Goal: Complete application form: Complete application form

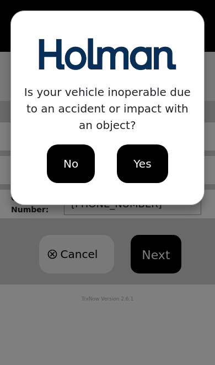
click at [73, 166] on span "No" at bounding box center [70, 163] width 15 height 17
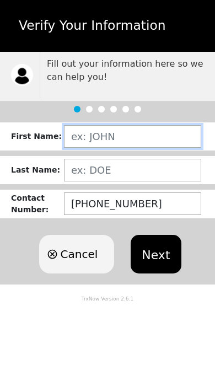
click at [118, 132] on input "text" at bounding box center [132, 136] width 137 height 23
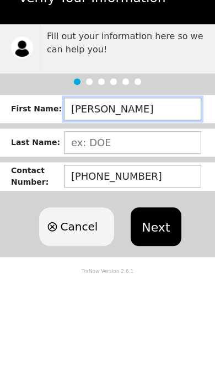
type input "[PERSON_NAME]"
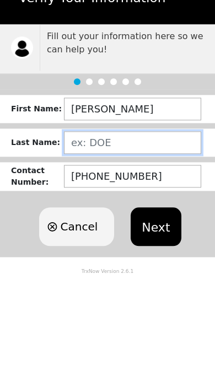
click at [122, 159] on input "text" at bounding box center [132, 170] width 137 height 23
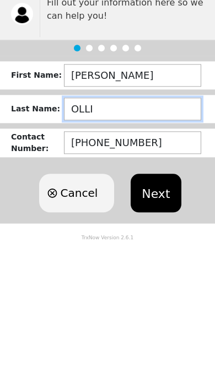
type input "[PERSON_NAME]"
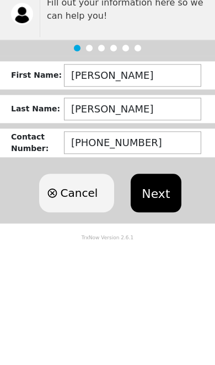
click at [153, 235] on button "Next" at bounding box center [156, 254] width 50 height 39
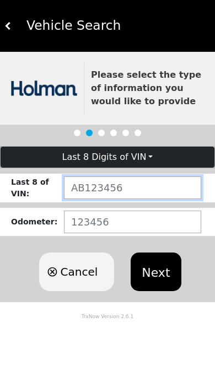
click at [106, 188] on input "text" at bounding box center [132, 187] width 137 height 23
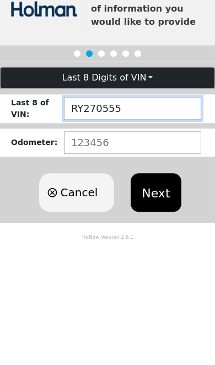
type input "RY270555"
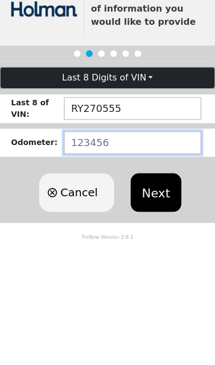
click at [105, 211] on input "number" at bounding box center [132, 222] width 137 height 23
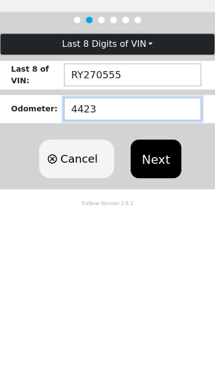
type input "44238"
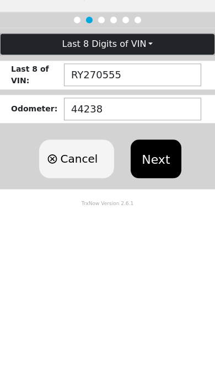
click at [156, 252] on button "Next" at bounding box center [156, 271] width 50 height 39
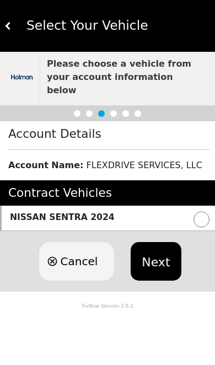
click at [161, 251] on button "Next" at bounding box center [156, 261] width 50 height 39
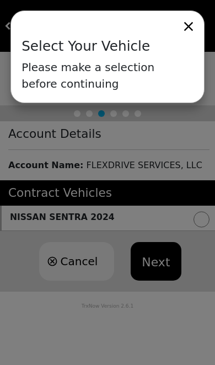
click at [196, 34] on icon at bounding box center [188, 26] width 15 height 15
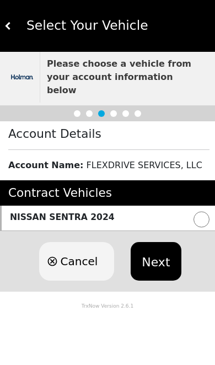
click at [197, 211] on input "radio" at bounding box center [201, 219] width 16 height 16
radio input "true"
click at [159, 256] on button "Next" at bounding box center [156, 261] width 50 height 39
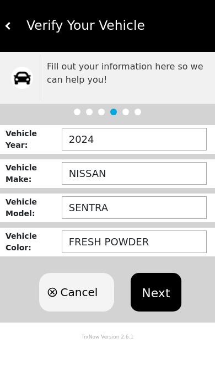
click at [157, 293] on button "Next" at bounding box center [156, 292] width 50 height 39
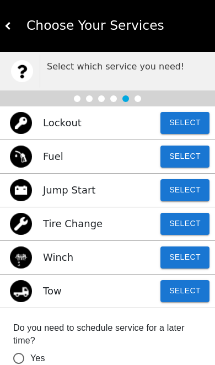
click at [192, 222] on button "Select" at bounding box center [184, 224] width 49 height 22
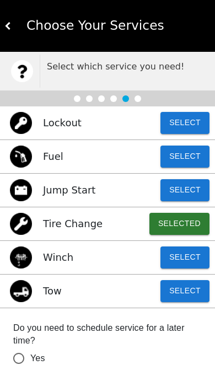
click at [193, 153] on button "Select" at bounding box center [184, 156] width 49 height 22
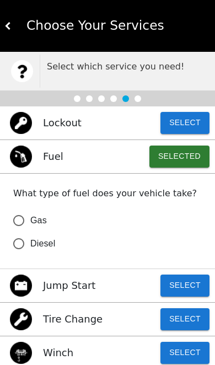
click at [41, 222] on span "Gas" at bounding box center [38, 220] width 17 height 13
click at [30, 222] on input "Gas" at bounding box center [18, 220] width 23 height 23
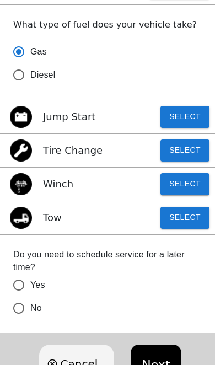
scroll to position [170, 0]
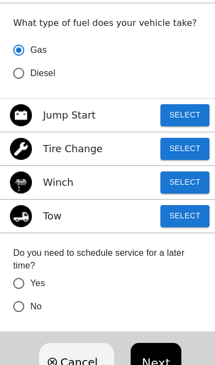
click at [156, 364] on button "Next" at bounding box center [156, 362] width 50 height 39
radio input "true"
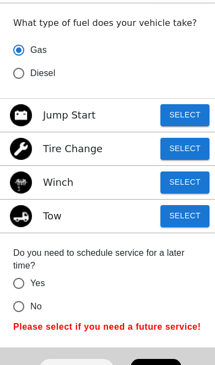
click at [24, 310] on input "No" at bounding box center [18, 306] width 23 height 23
radio input "false"
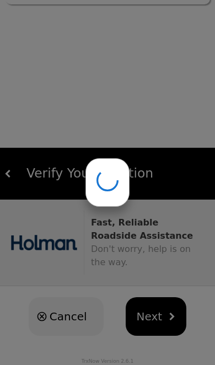
scroll to position [0, 0]
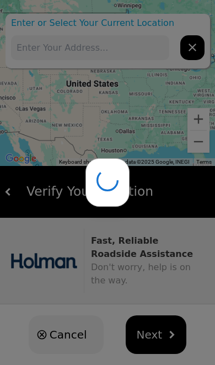
type input "[STREET_ADDRESS][PERSON_NAME]"
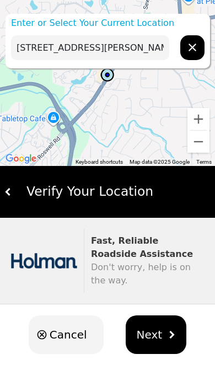
click at [147, 338] on span "Next" at bounding box center [150, 334] width 26 height 17
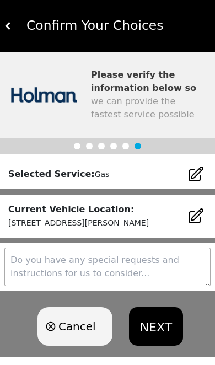
click at [196, 172] on icon at bounding box center [196, 174] width 18 height 18
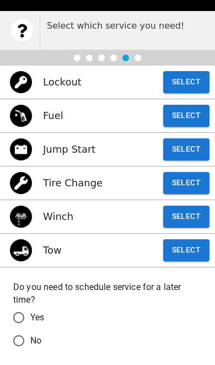
scroll to position [44, 0]
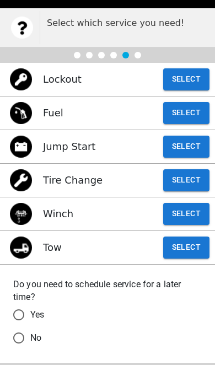
click at [193, 177] on button "Select" at bounding box center [186, 180] width 46 height 22
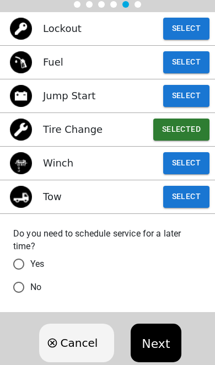
click at [28, 289] on input "No" at bounding box center [18, 287] width 23 height 23
radio input "false"
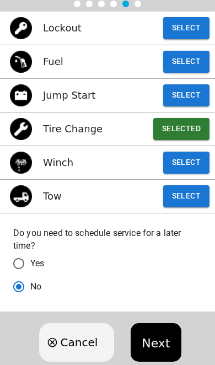
click at [153, 349] on button "Next" at bounding box center [156, 342] width 50 height 39
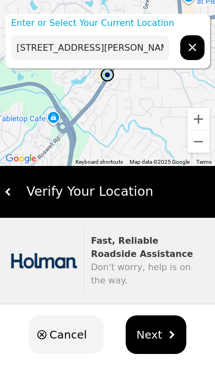
scroll to position [18, 0]
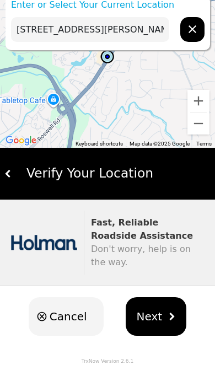
click at [153, 319] on span "Next" at bounding box center [150, 316] width 26 height 17
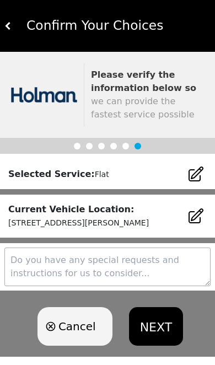
click at [155, 329] on button "NEXT" at bounding box center [156, 326] width 54 height 39
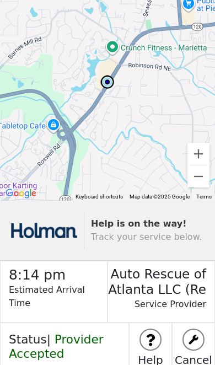
scroll to position [43, 0]
